Goal: Information Seeking & Learning: Learn about a topic

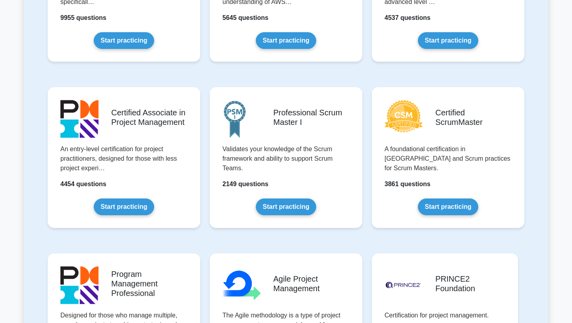
scroll to position [300, 0]
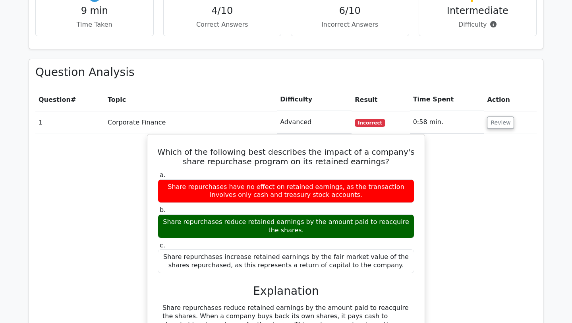
scroll to position [549, 0]
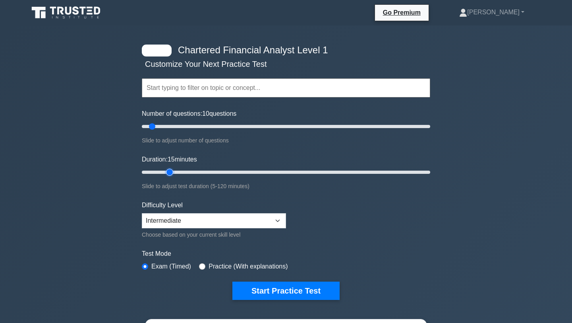
drag, startPoint x: 159, startPoint y: 173, endPoint x: 168, endPoint y: 173, distance: 8.7
type input "15"
click at [168, 173] on input "Duration: 15 minutes" at bounding box center [286, 172] width 289 height 10
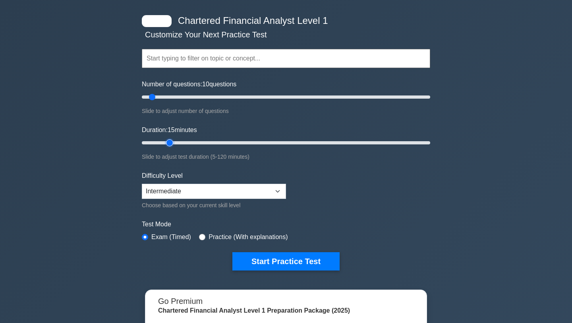
scroll to position [31, 0]
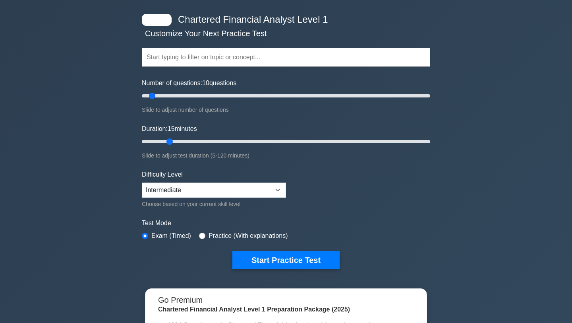
click at [208, 58] on input "text" at bounding box center [286, 57] width 289 height 19
click at [109, 77] on div "Chartered Financial Analyst Level 1 Customize Your Next Practice Test Topics Qu…" at bounding box center [286, 229] width 572 height 468
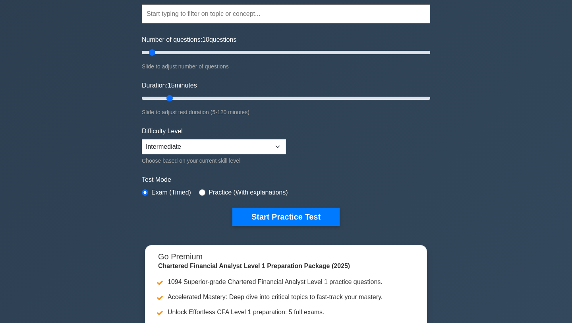
scroll to position [75, 0]
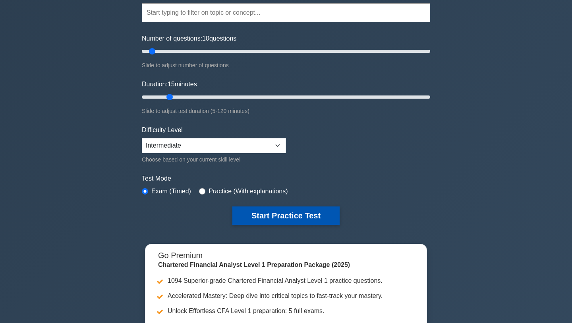
click at [256, 218] on button "Start Practice Test" at bounding box center [286, 215] width 107 height 18
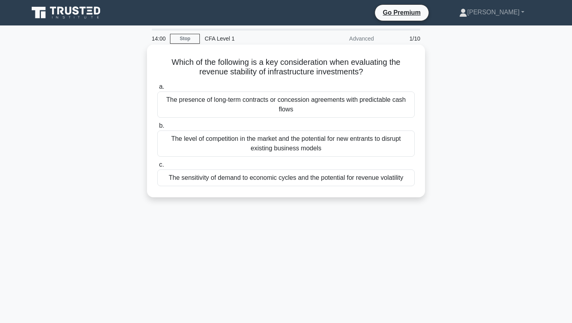
click at [293, 181] on div "The sensitivity of demand to economic cycles and the potential for revenue vola…" at bounding box center [286, 177] width 258 height 17
click at [157, 167] on input "c. The sensitivity of demand to economic cycles and the potential for revenue v…" at bounding box center [157, 164] width 0 height 5
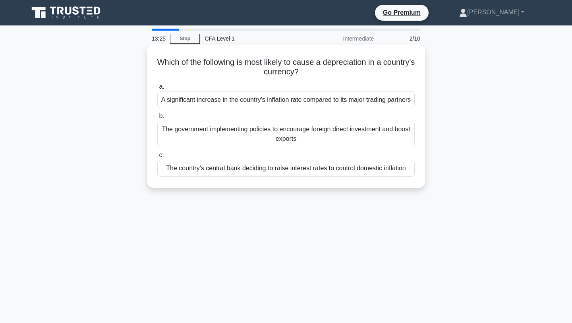
click at [325, 107] on div "A significant increase in the country's inflation rate compared to its major tr…" at bounding box center [286, 99] width 258 height 17
click at [157, 89] on input "a. A significant increase in the country's inflation rate compared to its major…" at bounding box center [157, 86] width 0 height 5
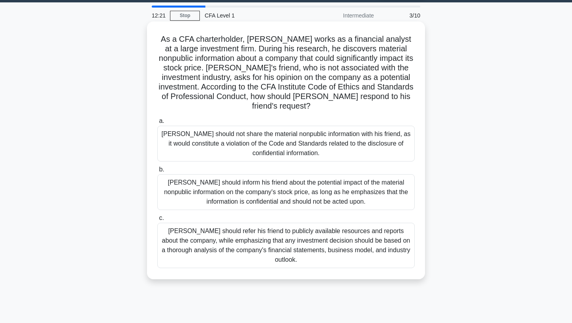
scroll to position [23, 0]
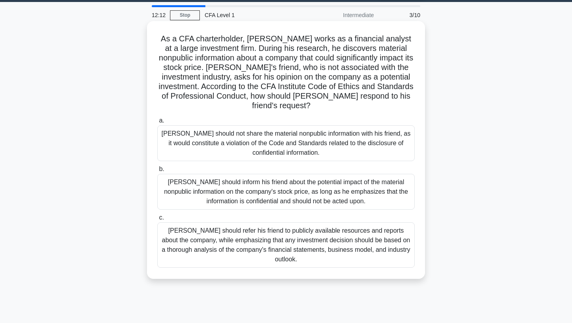
click at [323, 255] on div "Michael should refer his friend to publicly available resources and reports abo…" at bounding box center [286, 244] width 258 height 45
click at [157, 220] on input "c. Michael should refer his friend to publicly available resources and reports …" at bounding box center [157, 217] width 0 height 5
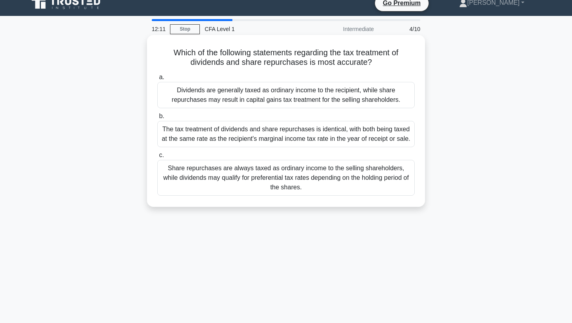
scroll to position [0, 0]
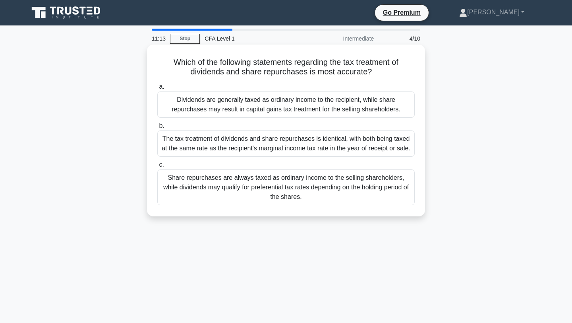
click at [296, 170] on label "c. Share repurchases are always taxed as ordinary income to the selling shareho…" at bounding box center [286, 182] width 258 height 45
click at [157, 167] on input "c. Share repurchases are always taxed as ordinary income to the selling shareho…" at bounding box center [157, 164] width 0 height 5
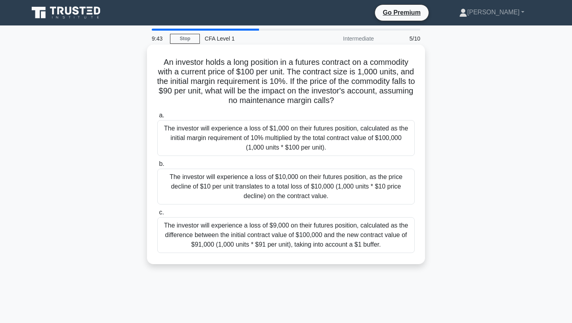
click at [272, 206] on div "a. The investor will experience a loss of $1,000 on their futures position, cal…" at bounding box center [286, 181] width 267 height 145
click at [272, 193] on div "The investor will experience a loss of $10,000 on their futures position, as th…" at bounding box center [286, 187] width 258 height 36
click at [157, 167] on input "b. The investor will experience a loss of $10,000 on their futures position, as…" at bounding box center [157, 163] width 0 height 5
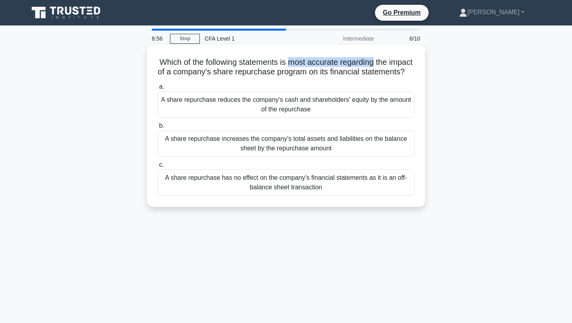
drag, startPoint x: 374, startPoint y: 60, endPoint x: 288, endPoint y: 61, distance: 86.3
click at [288, 61] on h5 "Which of the following statements is most accurate regarding the impact of a co…" at bounding box center [286, 67] width 259 height 20
copy h5 "most accurate regarding"
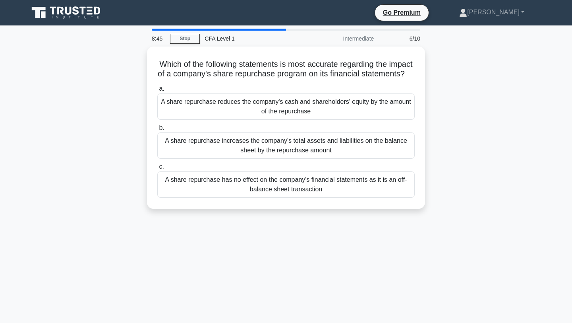
click at [437, 94] on div "Which of the following statements is most accurate regarding the impact of a co…" at bounding box center [286, 133] width 525 height 172
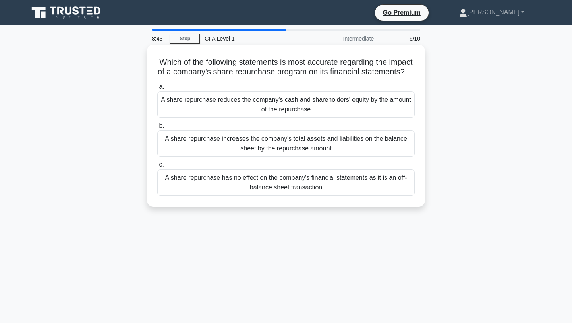
click at [376, 101] on div "A share repurchase reduces the company's cash and shareholders' equity by the a…" at bounding box center [286, 104] width 258 height 26
click at [157, 89] on input "a. A share repurchase reduces the company's cash and shareholders' equity by th…" at bounding box center [157, 86] width 0 height 5
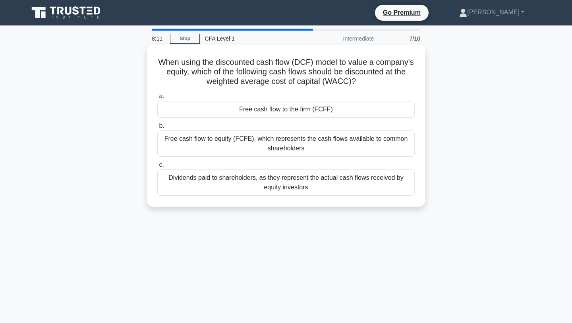
click at [357, 112] on div "Free cash flow to the firm (FCFF)" at bounding box center [286, 109] width 258 height 17
click at [157, 99] on input "a. Free cash flow to the firm (FCFF)" at bounding box center [157, 96] width 0 height 5
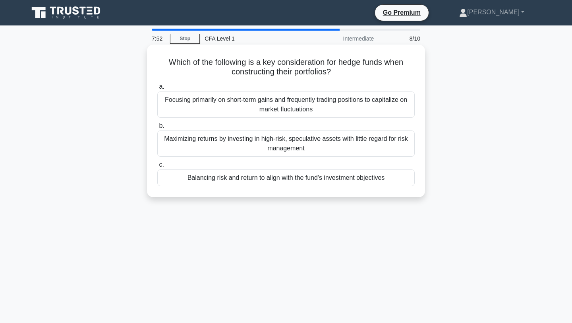
click at [365, 180] on div "Balancing risk and return to align with the fund's investment objectives" at bounding box center [286, 177] width 258 height 17
click at [157, 167] on input "c. Balancing risk and return to align with the fund's investment objectives" at bounding box center [157, 164] width 0 height 5
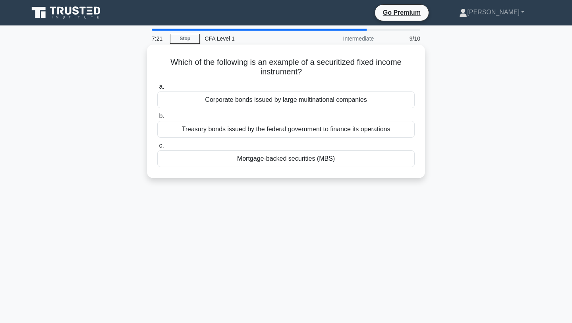
click at [370, 131] on div "Treasury bonds issued by the federal government to finance its operations" at bounding box center [286, 129] width 258 height 17
click at [157, 119] on input "b. Treasury bonds issued by the federal government to finance its operations" at bounding box center [157, 116] width 0 height 5
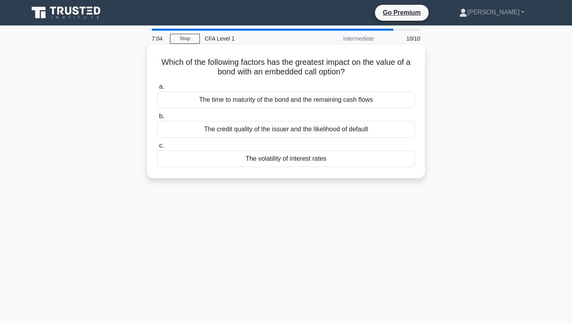
click at [354, 163] on div "The volatility of interest rates" at bounding box center [286, 158] width 258 height 17
click at [157, 148] on input "c. The volatility of interest rates" at bounding box center [157, 145] width 0 height 5
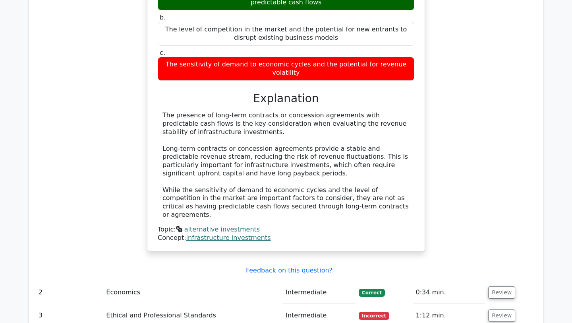
scroll to position [777, 0]
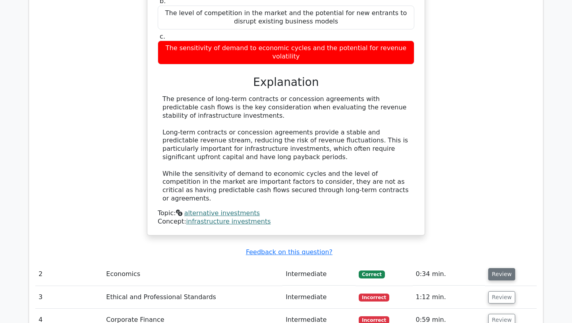
click at [502, 268] on button "Review" at bounding box center [501, 274] width 27 height 12
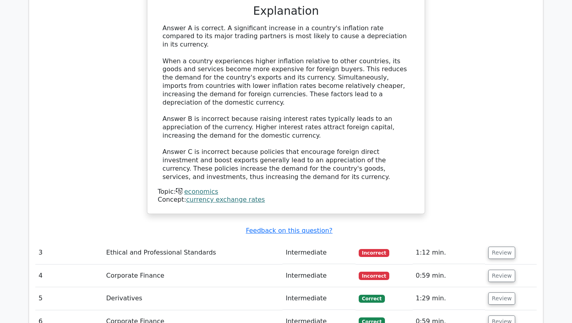
scroll to position [1213, 0]
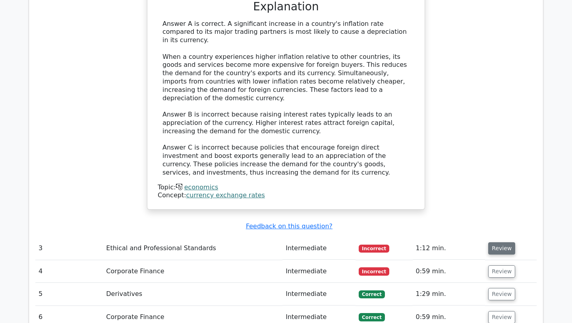
click at [498, 242] on button "Review" at bounding box center [501, 248] width 27 height 12
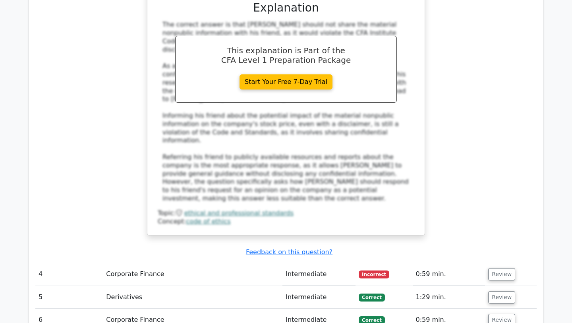
scroll to position [1732, 0]
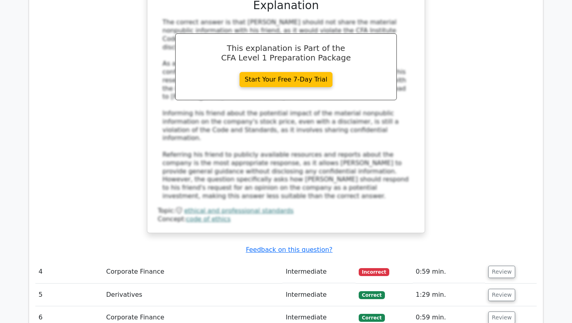
click at [500, 266] on button "Review" at bounding box center [501, 272] width 27 height 12
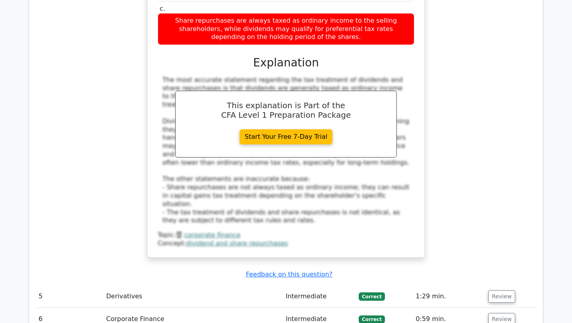
scroll to position [2154, 0]
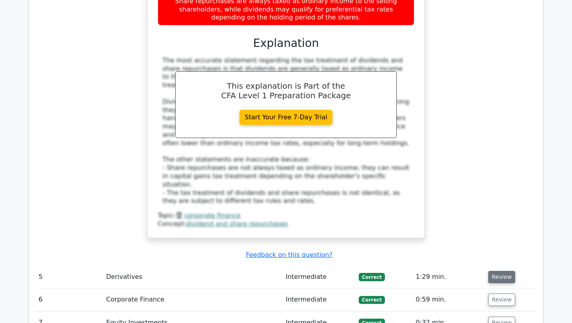
click at [500, 271] on button "Review" at bounding box center [501, 277] width 27 height 12
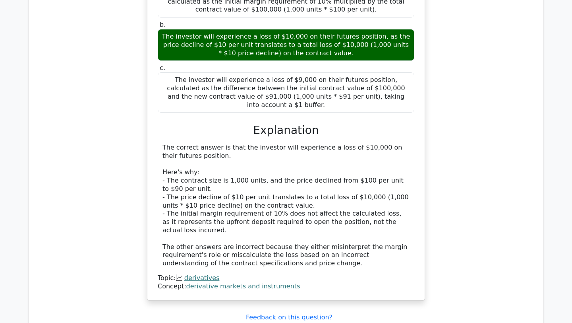
scroll to position [2541, 0]
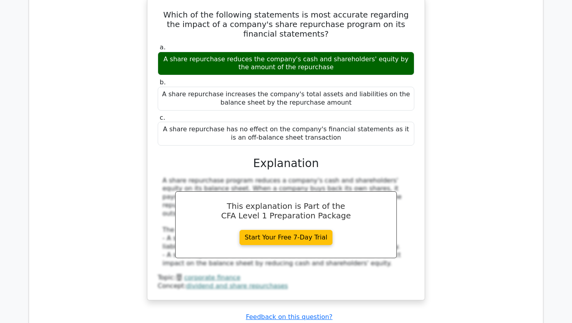
scroll to position [2894, 0]
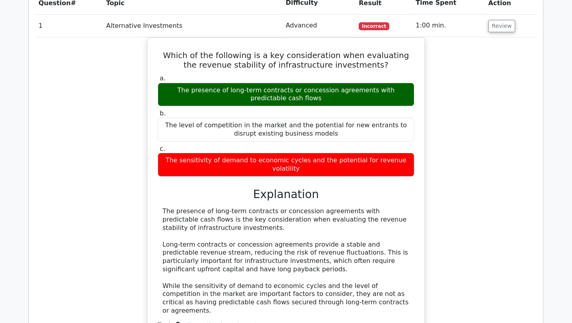
scroll to position [663, 0]
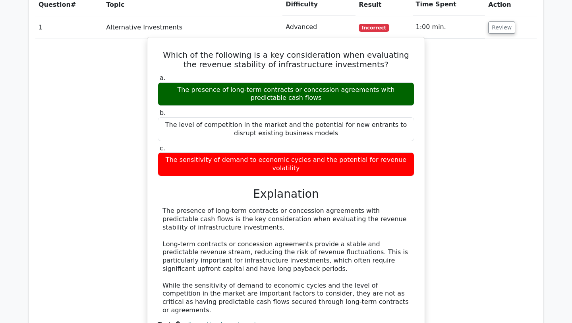
click at [227, 321] on link "alternative investments" at bounding box center [222, 325] width 76 height 8
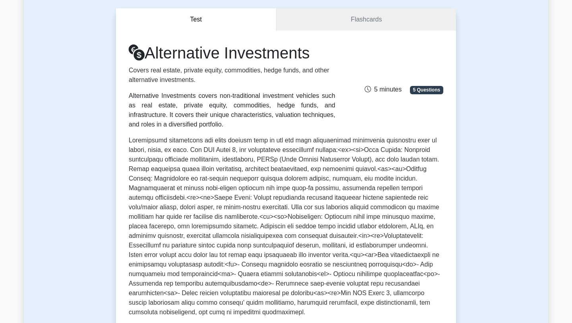
scroll to position [61, 0]
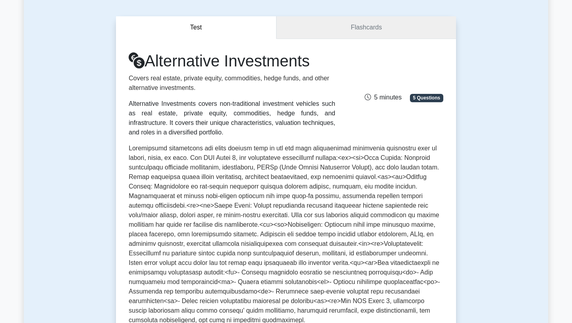
click at [355, 32] on link "Flashcards" at bounding box center [367, 27] width 180 height 23
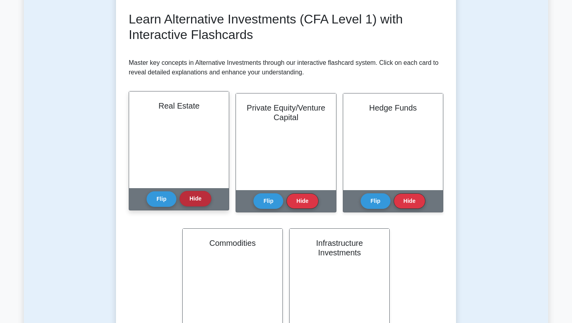
scroll to position [110, 0]
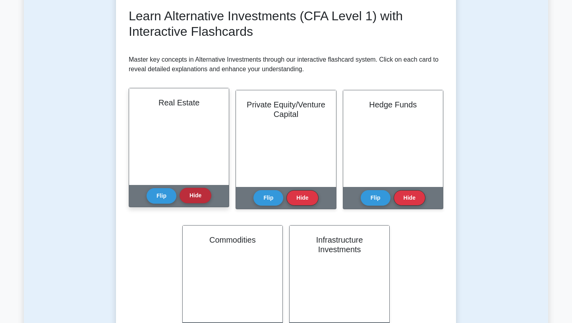
click at [199, 192] on button "Hide" at bounding box center [196, 196] width 32 height 16
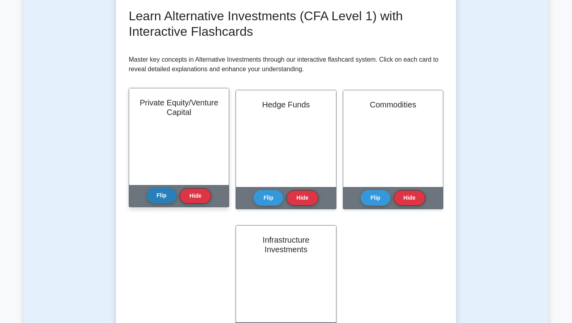
click at [163, 199] on button "Flip" at bounding box center [162, 196] width 30 height 16
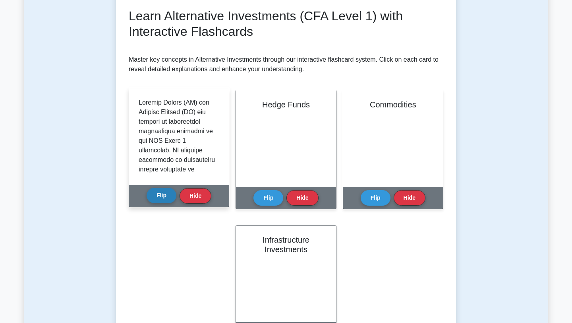
click at [164, 198] on button "Flip" at bounding box center [162, 196] width 30 height 16
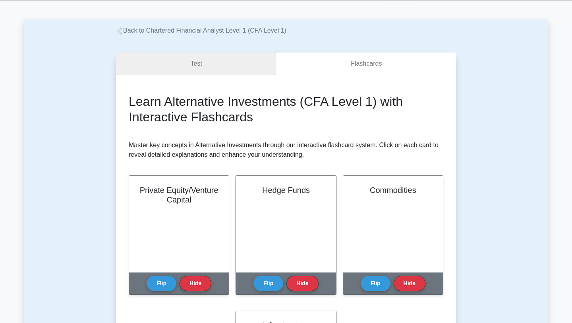
scroll to position [22, 0]
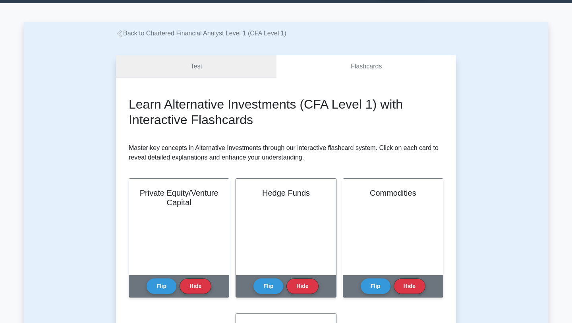
click at [207, 57] on link "Test" at bounding box center [196, 66] width 161 height 23
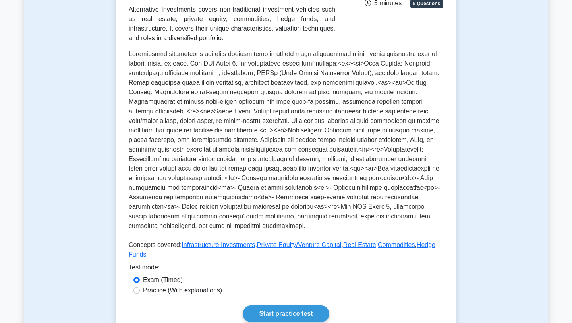
scroll to position [160, 0]
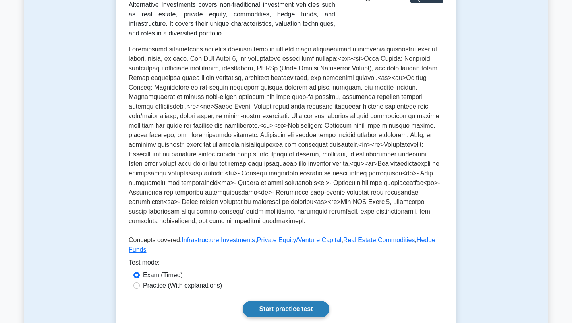
click at [289, 311] on link "Start practice test" at bounding box center [286, 308] width 86 height 17
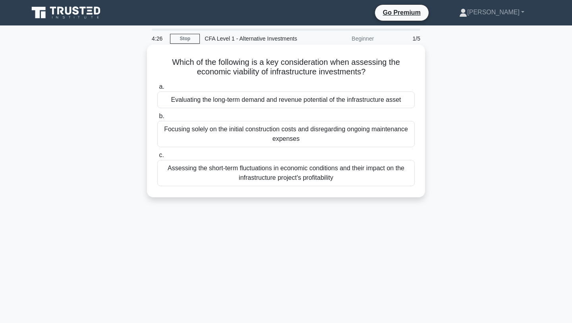
click at [276, 105] on div "Evaluating the long-term demand and revenue potential of the infrastructure ass…" at bounding box center [286, 99] width 258 height 17
click at [157, 89] on input "a. Evaluating the long-term demand and revenue potential of the infrastructure …" at bounding box center [157, 86] width 0 height 5
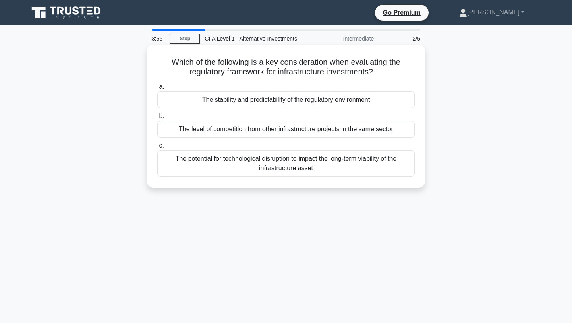
click at [246, 98] on div "The stability and predictability of the regulatory environment" at bounding box center [286, 99] width 258 height 17
click at [157, 89] on input "a. The stability and predictability of the regulatory environment" at bounding box center [157, 86] width 0 height 5
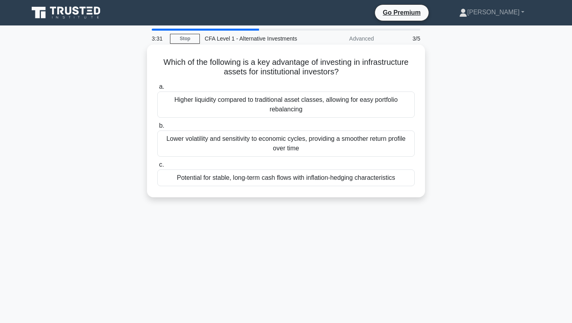
click at [287, 178] on div "Potential for stable, long-term cash flows with inflation-hedging characteristi…" at bounding box center [286, 177] width 258 height 17
click at [157, 167] on input "c. Potential for stable, long-term cash flows with inflation-hedging characteri…" at bounding box center [157, 164] width 0 height 5
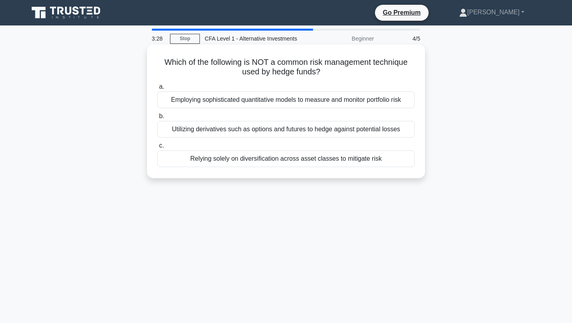
scroll to position [19, 0]
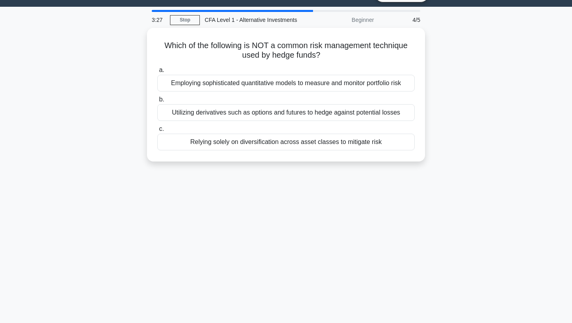
click at [301, 183] on div "3:27 Stop CFA Level 1 - Alternative Investments Beginner 4/5 Which of the follo…" at bounding box center [286, 208] width 525 height 397
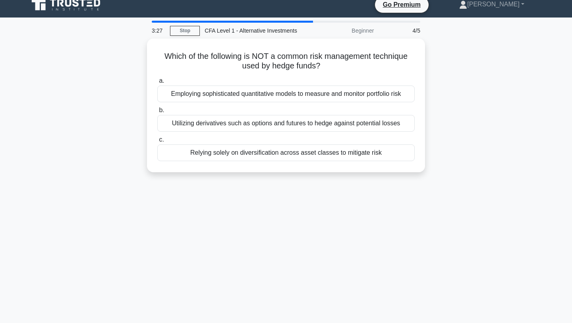
scroll to position [0, 0]
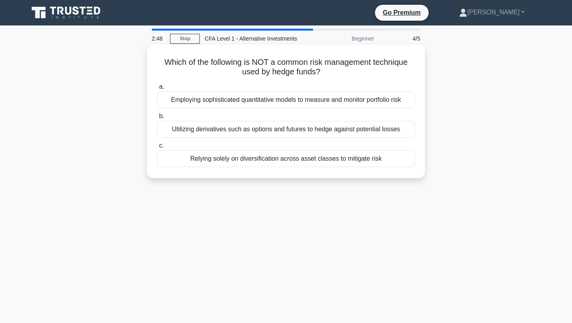
click at [359, 162] on div "Relying solely on diversification across asset classes to mitigate risk" at bounding box center [286, 158] width 258 height 17
click at [157, 148] on input "c. Relying solely on diversification across asset classes to mitigate risk" at bounding box center [157, 145] width 0 height 5
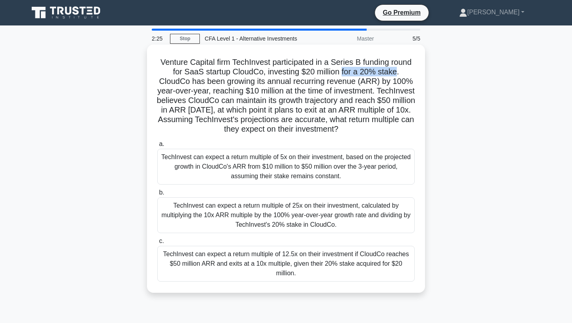
drag, startPoint x: 381, startPoint y: 71, endPoint x: 324, endPoint y: 70, distance: 56.4
click at [324, 70] on h5 "Venture Capital firm TechInvest participated in a Series B funding round for Sa…" at bounding box center [286, 95] width 259 height 77
copy h5 "for a 20% stake"
click at [423, 70] on div "Venture Capital firm TechInvest participated in a Series B funding round for Sa…" at bounding box center [286, 169] width 278 height 248
click at [259, 220] on div "TechInvest can expect a return multiple of 25x on their investment, calculated …" at bounding box center [286, 215] width 258 height 36
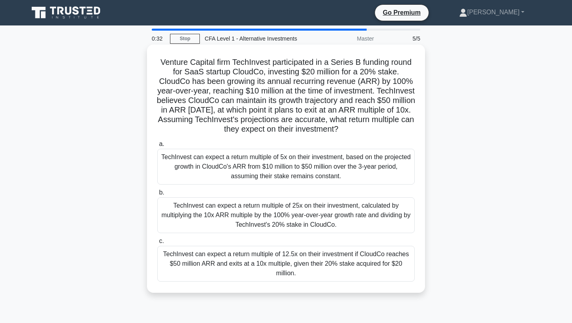
click at [157, 195] on input "b. TechInvest can expect a return multiple of 25x on their investment, calculat…" at bounding box center [157, 192] width 0 height 5
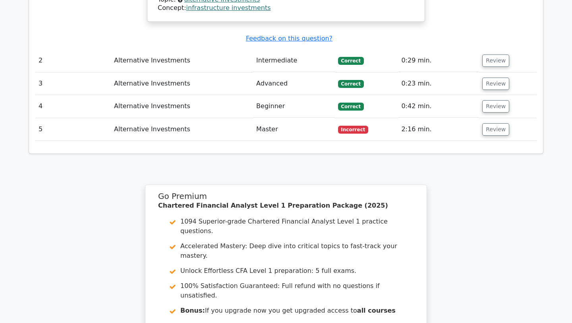
scroll to position [966, 0]
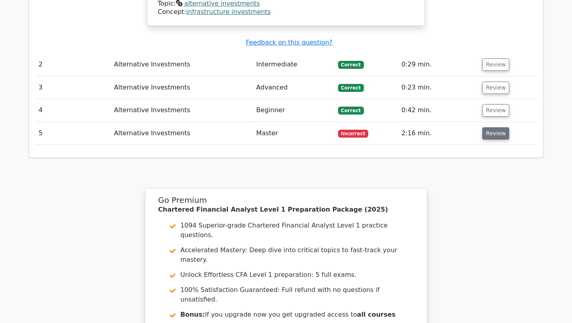
click at [499, 127] on button "Review" at bounding box center [496, 133] width 27 height 12
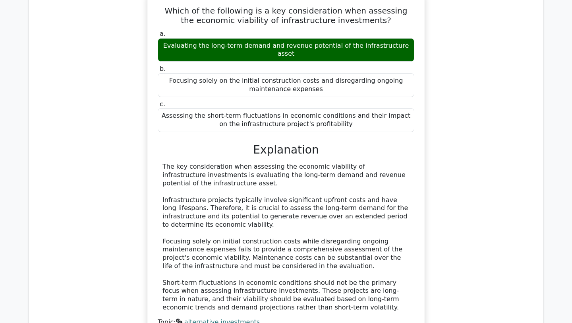
scroll to position [647, 0]
